Goal: Information Seeking & Learning: Learn about a topic

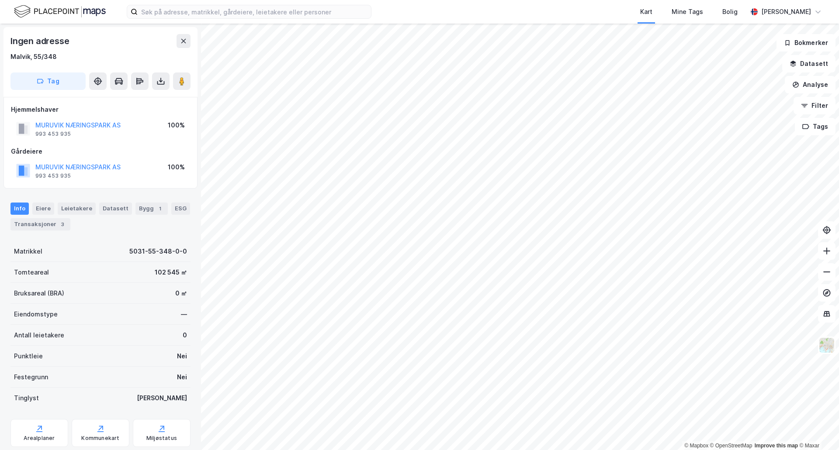
click at [178, 377] on div "© Mapbox © OpenStreetMap Improve this map © Maxar Ingen adresse [GEOGRAPHIC_DAT…" at bounding box center [419, 237] width 839 height 427
